Goal: Task Accomplishment & Management: Use online tool/utility

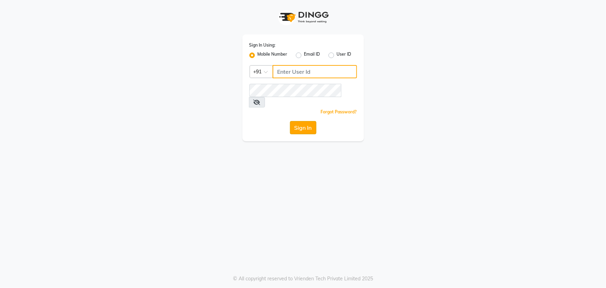
type input "7768950777"
click at [294, 121] on button "Sign In" at bounding box center [303, 127] width 26 height 13
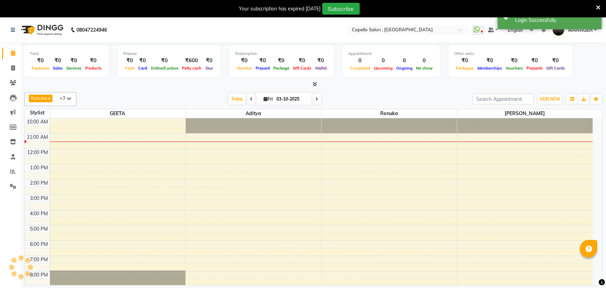
click at [596, 7] on icon at bounding box center [598, 8] width 5 height 6
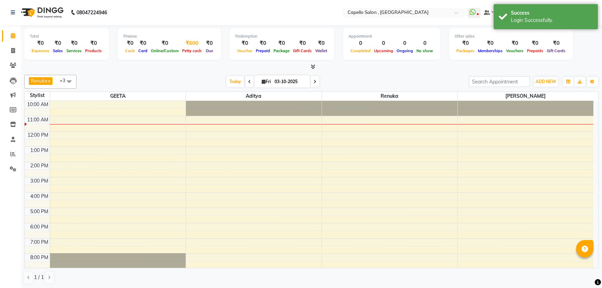
click at [192, 44] on div "₹600" at bounding box center [191, 43] width 23 height 8
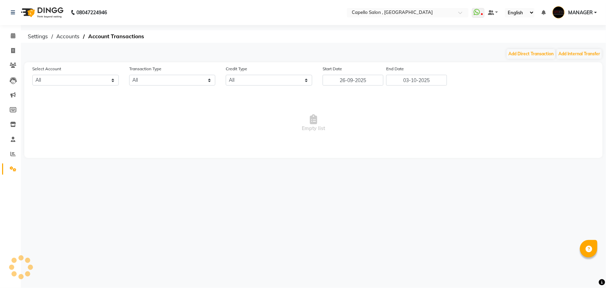
select select "2274"
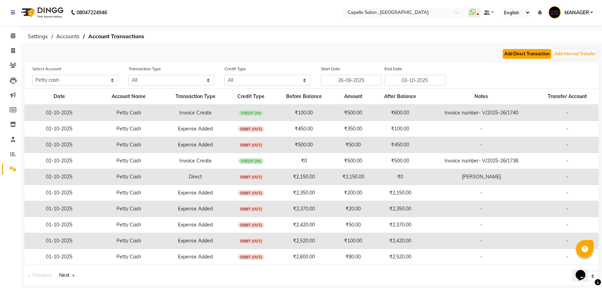
click at [527, 52] on button "Add Direct Transaction" at bounding box center [526, 54] width 49 height 10
select select "direct"
select select "2274"
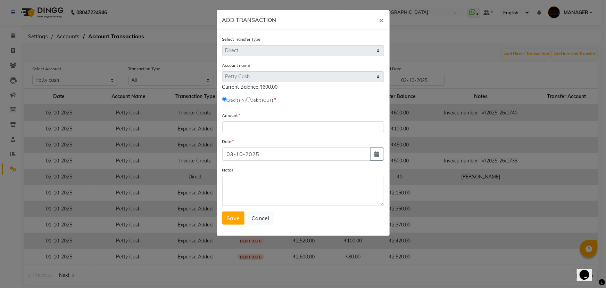
click at [251, 99] on input "radio" at bounding box center [248, 99] width 5 height 5
radio input "true"
click at [267, 126] on input "number" at bounding box center [303, 126] width 162 height 11
type input "600"
click at [229, 226] on div "Select Transfer Type Select Direct Internal Account name Select Default Account…" at bounding box center [303, 133] width 173 height 206
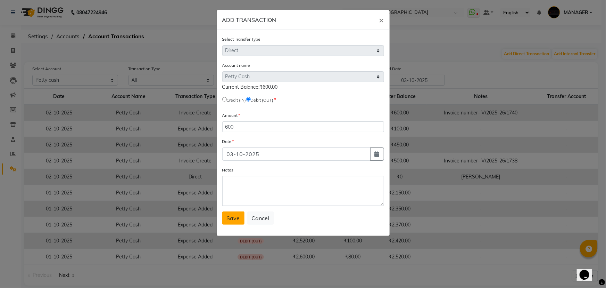
click at [237, 219] on span "Save" at bounding box center [233, 217] width 13 height 7
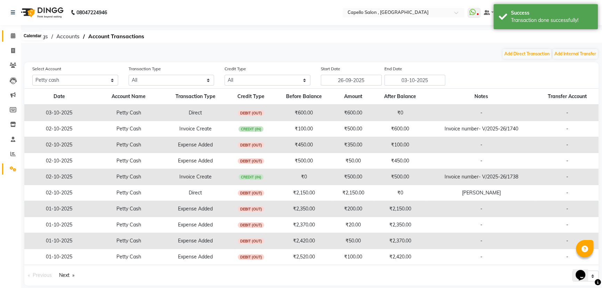
click at [15, 36] on icon at bounding box center [13, 35] width 5 height 5
